Goal: Find specific page/section: Find specific page/section

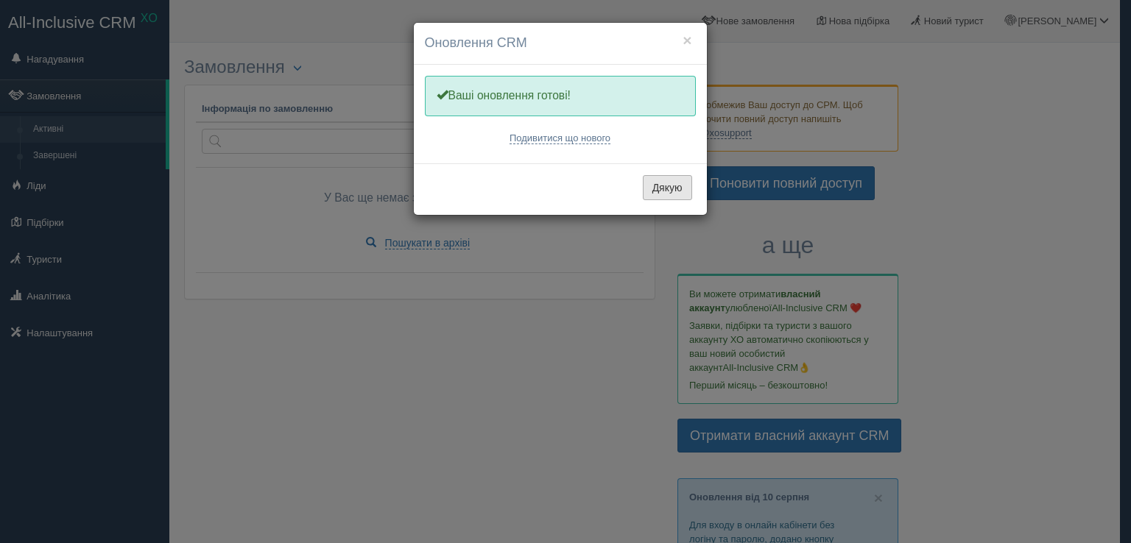
click at [664, 191] on button "Дякую" at bounding box center [667, 187] width 49 height 25
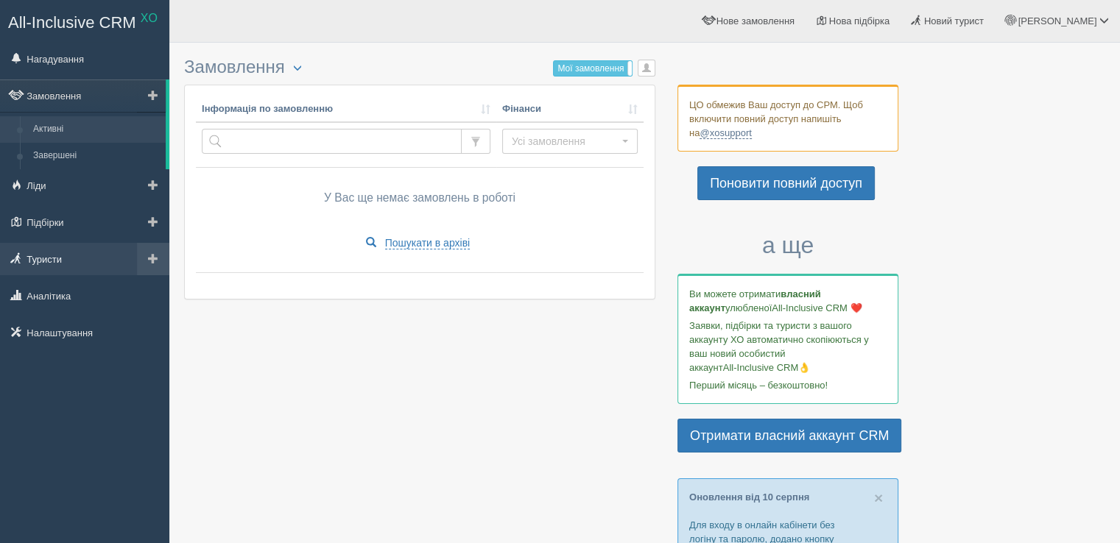
click at [61, 260] on link "Туристи" at bounding box center [84, 259] width 169 height 32
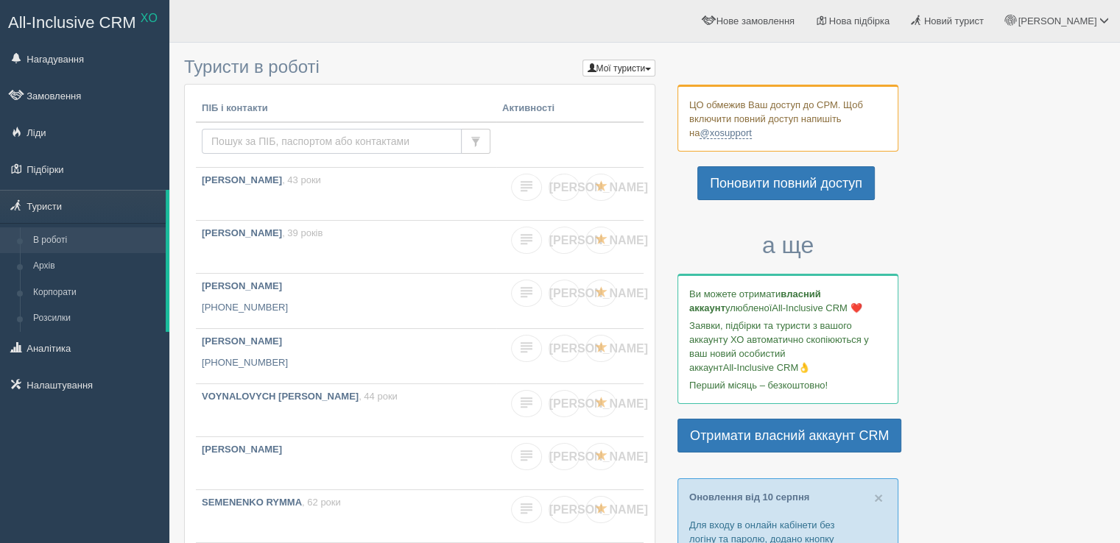
click at [263, 139] on input "text" at bounding box center [332, 141] width 260 height 25
type input "dem"
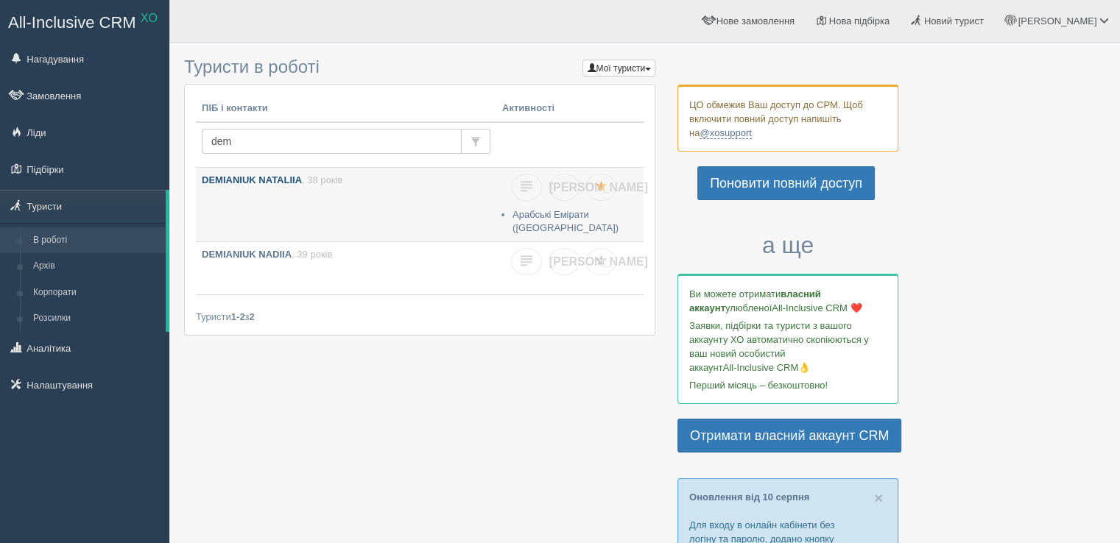
click at [258, 192] on link "DEMIANIUK NATALIIA , 38 років" at bounding box center [346, 201] width 300 height 66
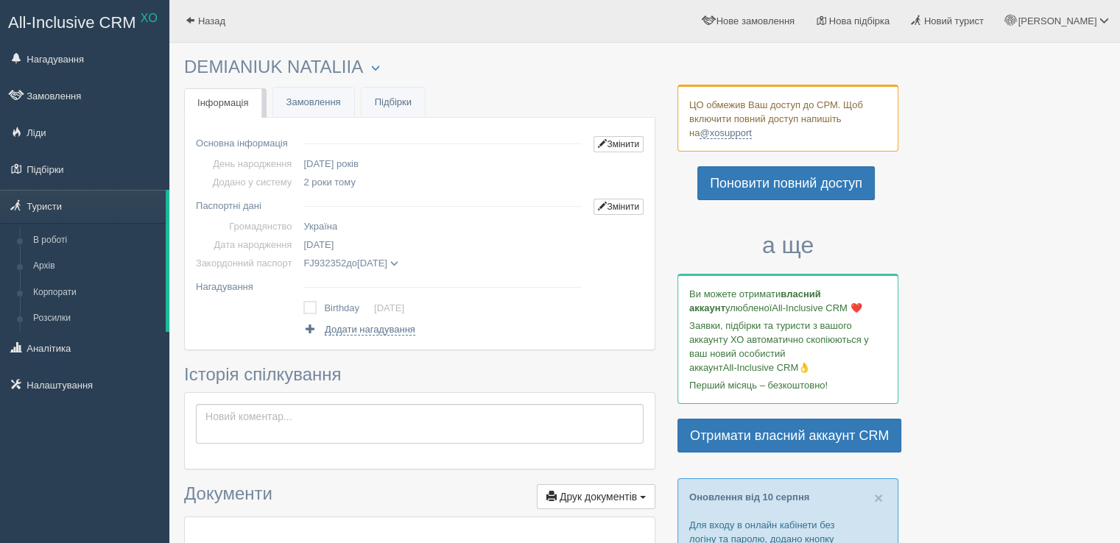
click at [398, 261] on span at bounding box center [394, 264] width 8 height 8
